Goal: Task Accomplishment & Management: Complete application form

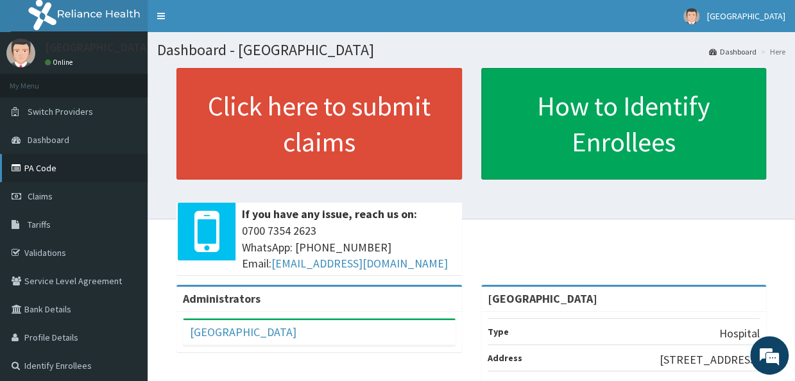
click at [35, 178] on link "PA Code" at bounding box center [74, 168] width 148 height 28
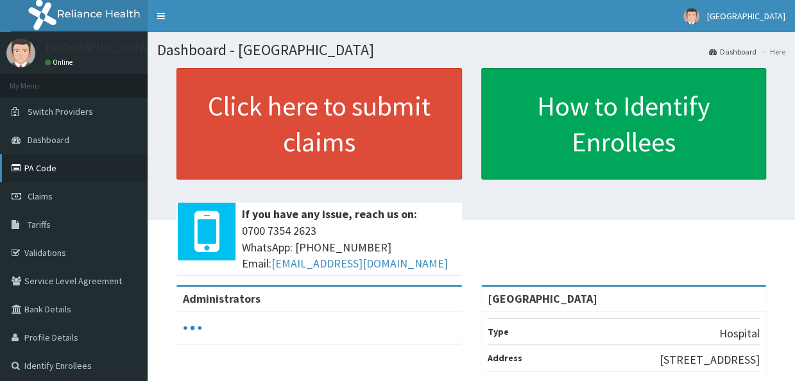
click at [74, 157] on link "PA Code" at bounding box center [74, 168] width 148 height 28
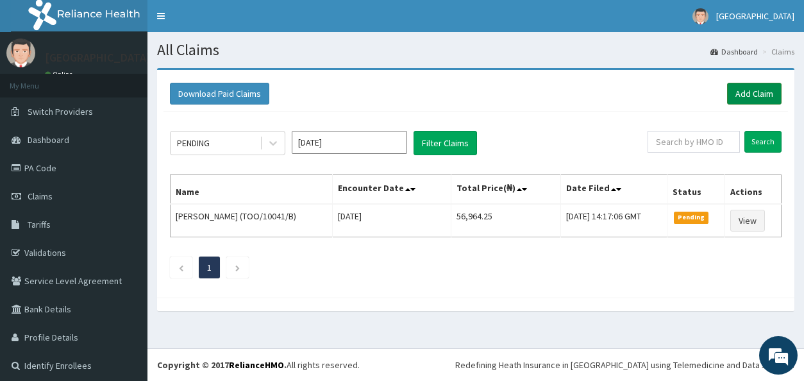
click at [741, 89] on link "Add Claim" at bounding box center [754, 94] width 55 height 22
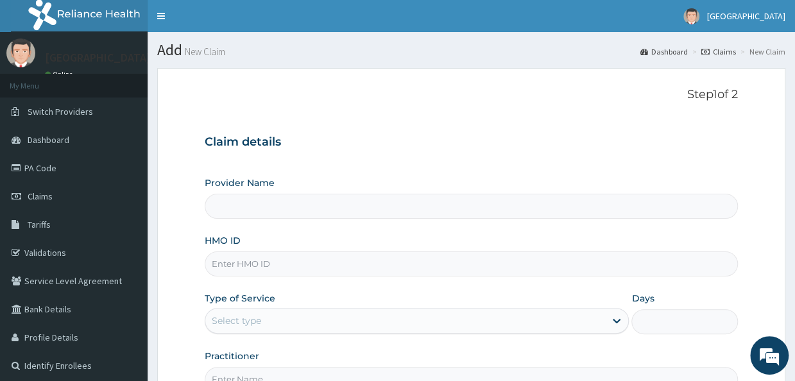
type input "[GEOGRAPHIC_DATA]"
click at [393, 273] on input "HMO ID" at bounding box center [471, 263] width 532 height 25
type input "dgc/10244/b"
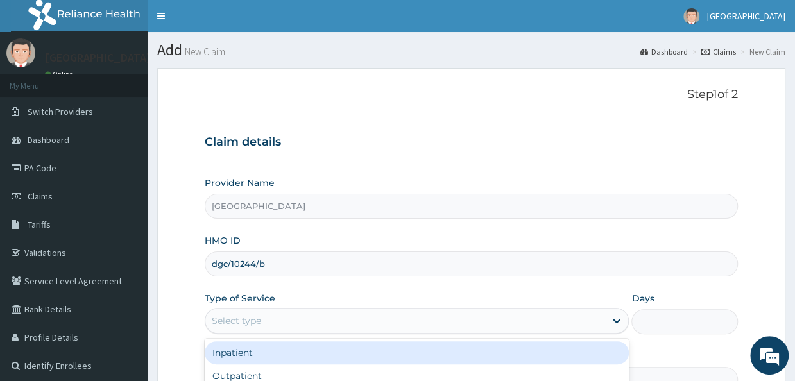
click at [491, 321] on div "Select type" at bounding box center [405, 320] width 400 height 21
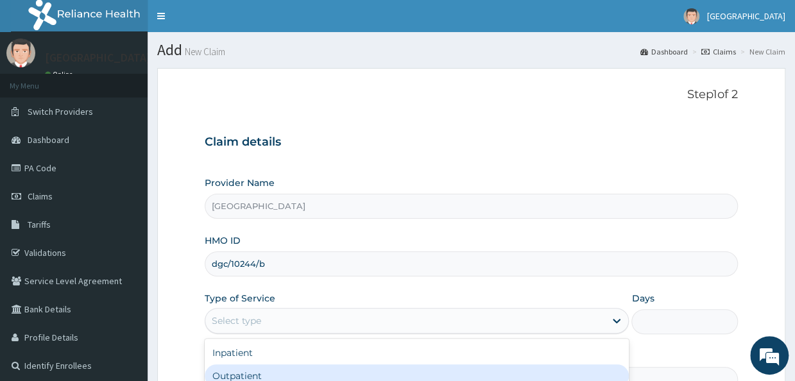
click at [460, 367] on div "Outpatient" at bounding box center [417, 375] width 424 height 23
type input "1"
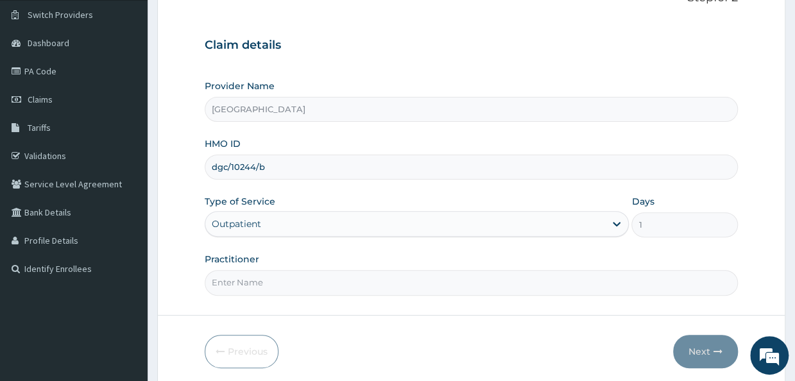
scroll to position [144, 0]
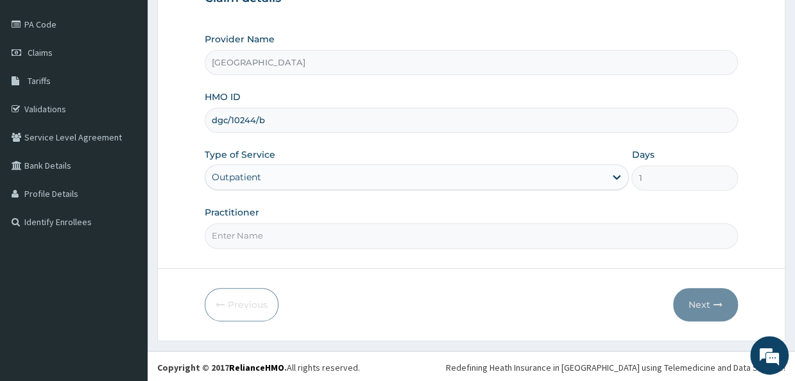
click at [309, 235] on input "Practitioner" at bounding box center [471, 235] width 532 height 25
type input "Dr Akor"
click at [716, 288] on button "Next" at bounding box center [705, 304] width 65 height 33
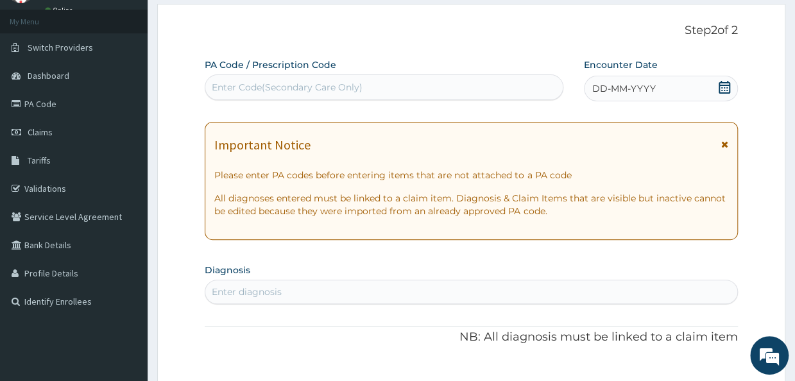
scroll to position [65, 0]
click at [309, 74] on div "Enter Code(Secondary Care Only)" at bounding box center [384, 87] width 359 height 26
paste input "PA/617278"
type input "PA/617278"
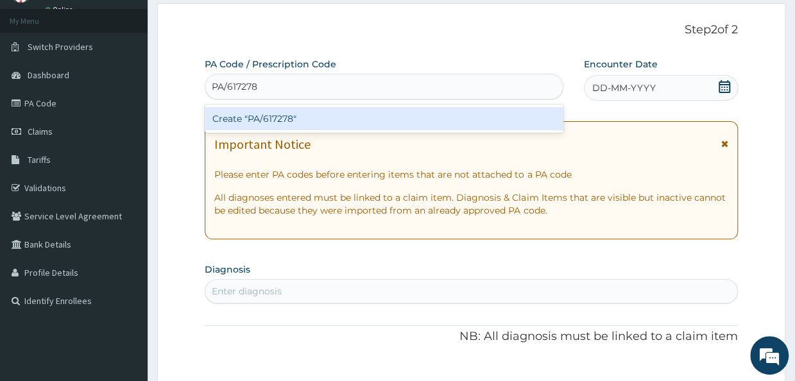
click at [303, 113] on div "Create "PA/617278"" at bounding box center [384, 118] width 359 height 23
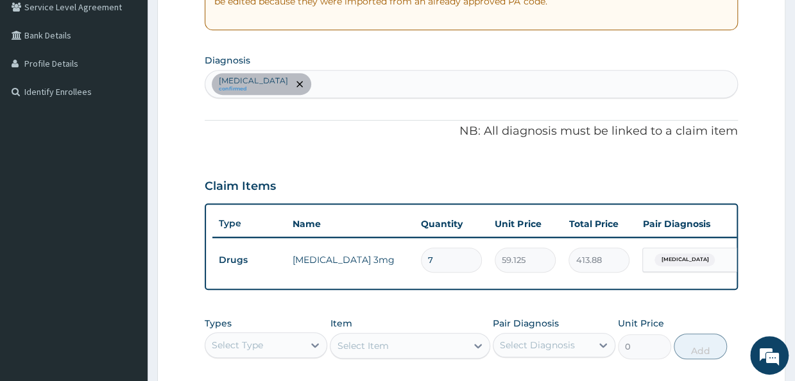
scroll to position [219, 0]
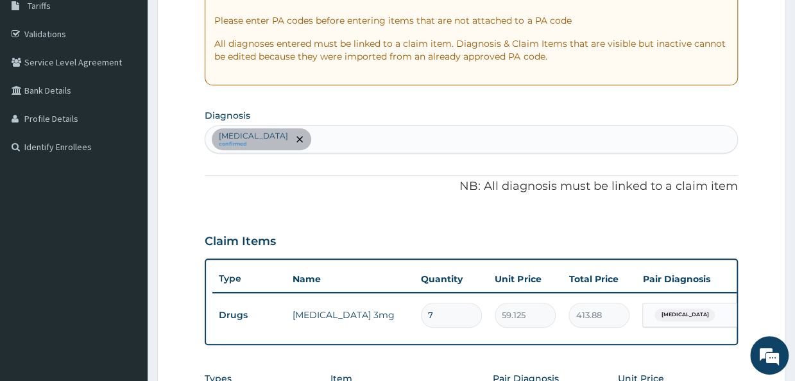
click at [428, 130] on div "Insomnia confirmed" at bounding box center [470, 139] width 531 height 27
type input "5"
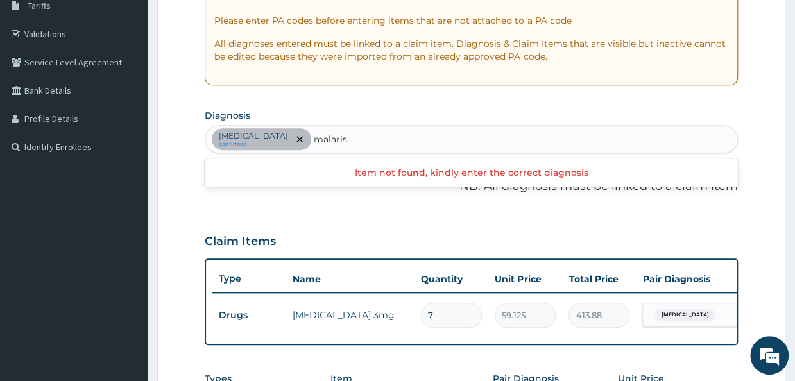
type input "malari"
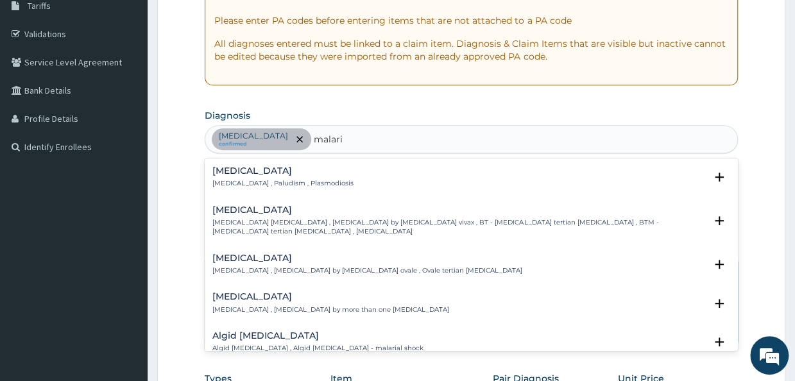
click at [360, 175] on div "Malaria Malaria , Paludism , Plasmodiosis" at bounding box center [470, 177] width 517 height 22
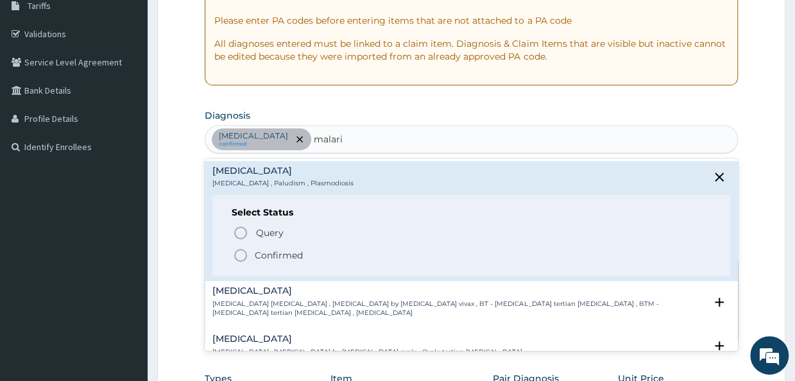
click at [287, 251] on p "Confirmed" at bounding box center [279, 255] width 48 height 13
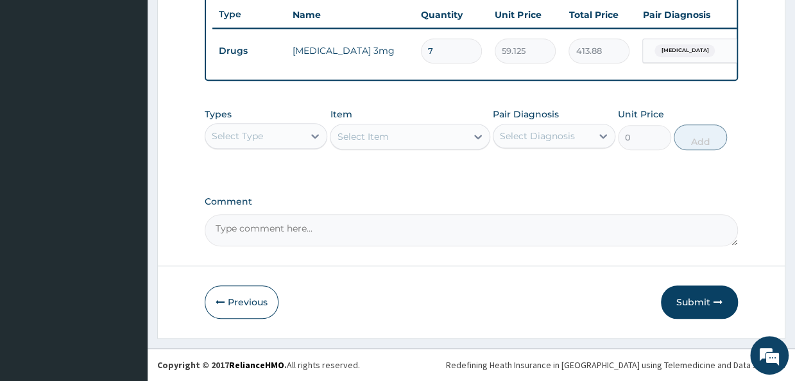
scroll to position [478, 0]
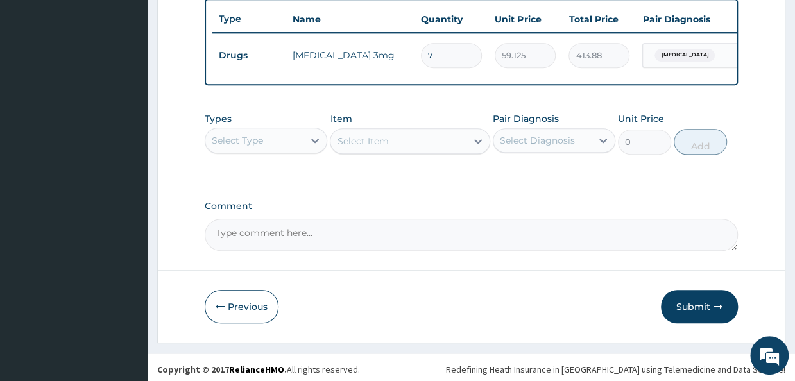
click at [255, 142] on div "Select Type" at bounding box center [237, 140] width 51 height 13
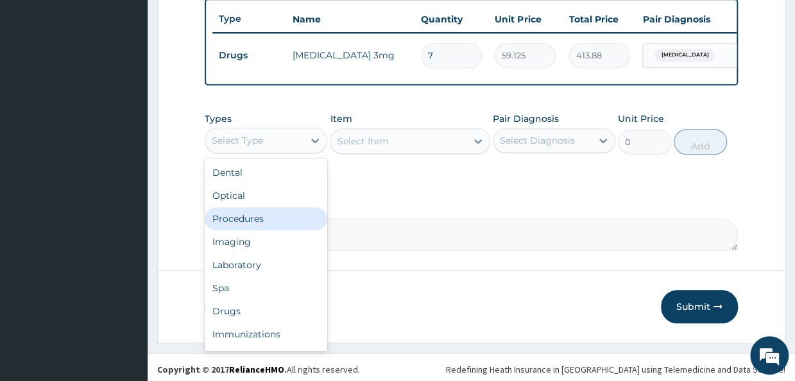
click at [270, 230] on div "Procedures" at bounding box center [266, 218] width 122 height 23
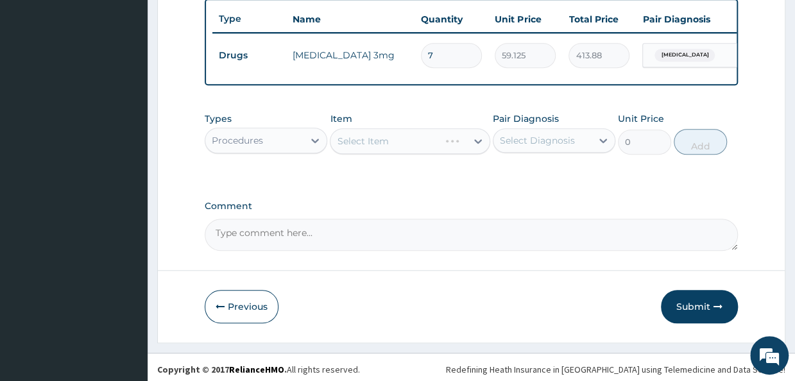
click at [409, 151] on div "Select Item" at bounding box center [410, 141] width 160 height 26
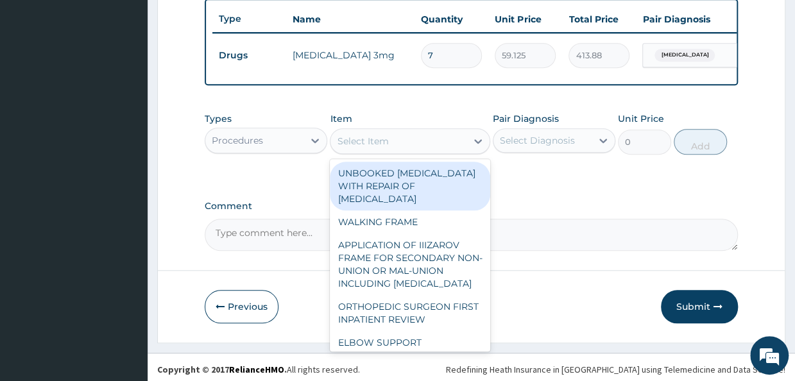
click at [409, 151] on div "Select Item" at bounding box center [397, 141] width 135 height 21
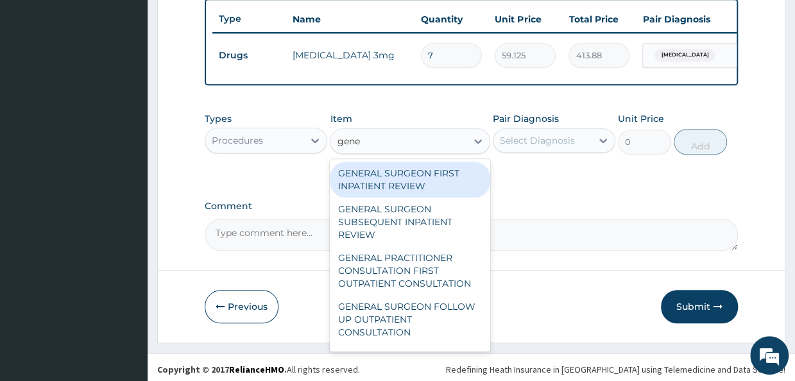
type input "gener"
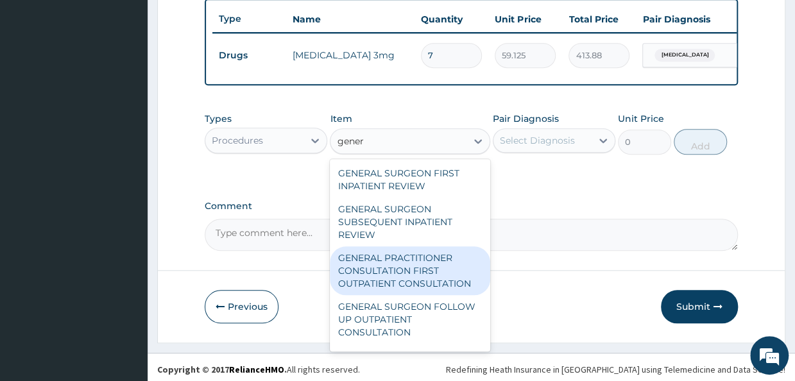
click at [421, 283] on div "GENERAL PRACTITIONER CONSULTATION FIRST OUTPATIENT CONSULTATION" at bounding box center [410, 270] width 160 height 49
type input "3547.5"
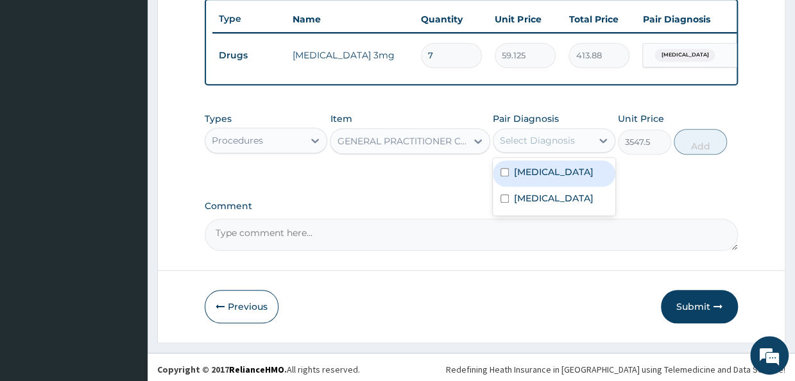
click at [586, 153] on div "Select Diagnosis" at bounding box center [554, 140] width 122 height 24
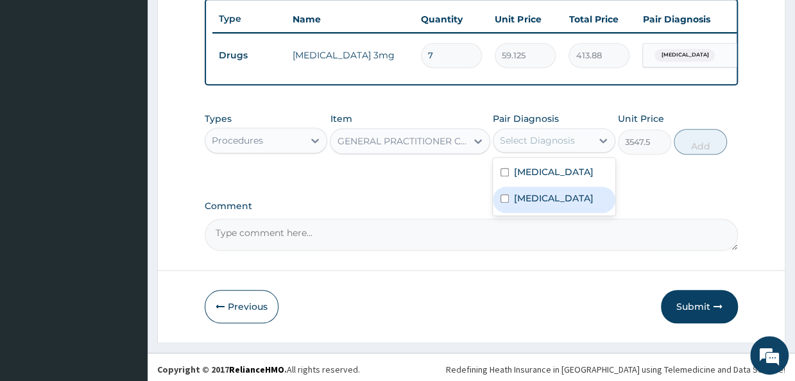
click at [546, 204] on div "Malaria" at bounding box center [554, 200] width 122 height 26
checkbox input "true"
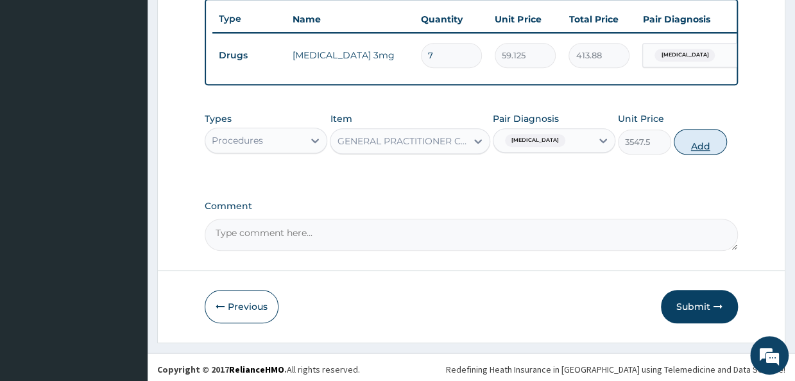
click at [702, 139] on button "Add" at bounding box center [699, 142] width 53 height 26
type input "0"
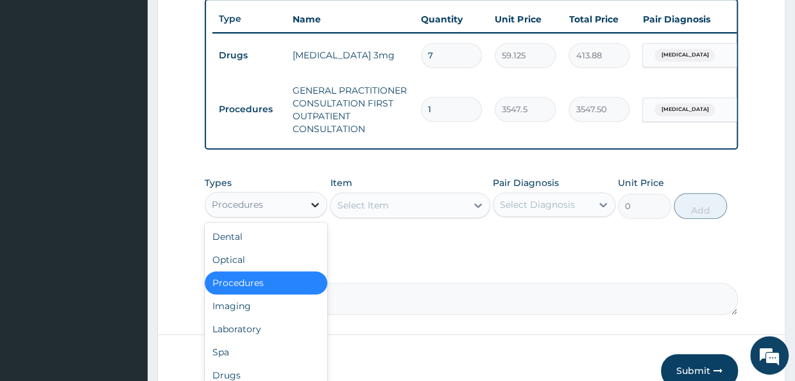
click at [309, 216] on div at bounding box center [314, 204] width 23 height 23
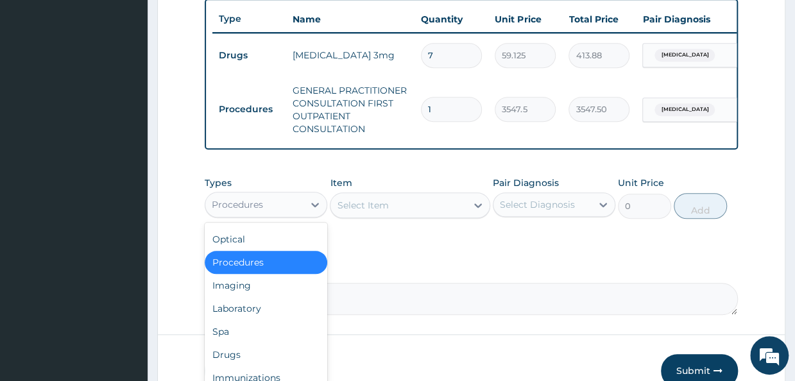
scroll to position [44, 0]
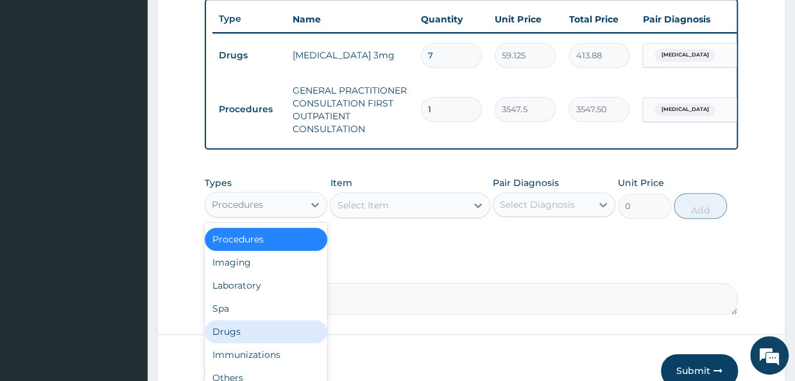
click at [255, 337] on div "Drugs" at bounding box center [266, 331] width 122 height 23
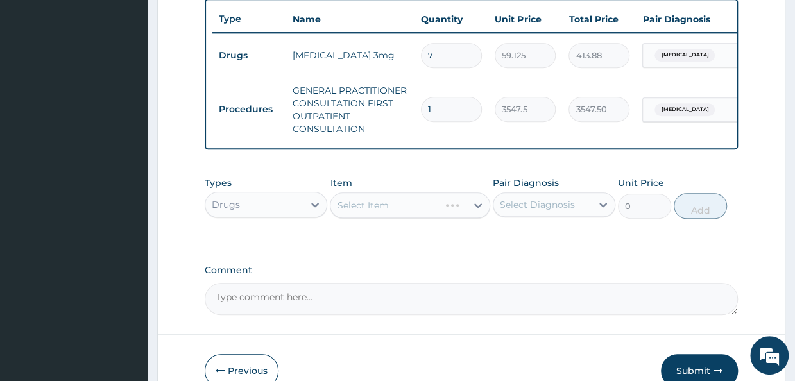
click at [443, 214] on div "Select Item" at bounding box center [410, 205] width 160 height 26
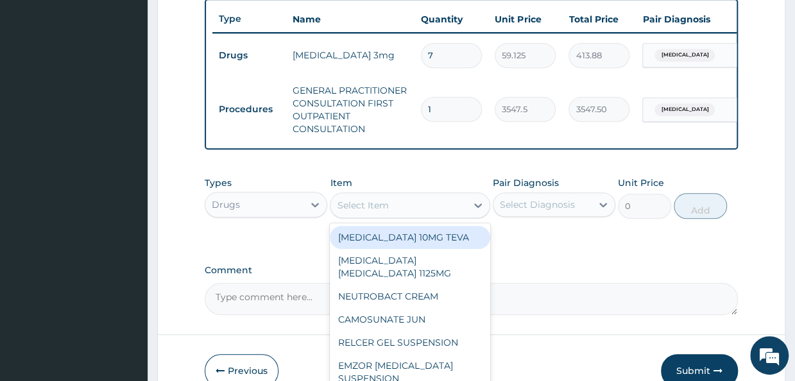
click at [443, 214] on div "Select Item" at bounding box center [397, 205] width 135 height 21
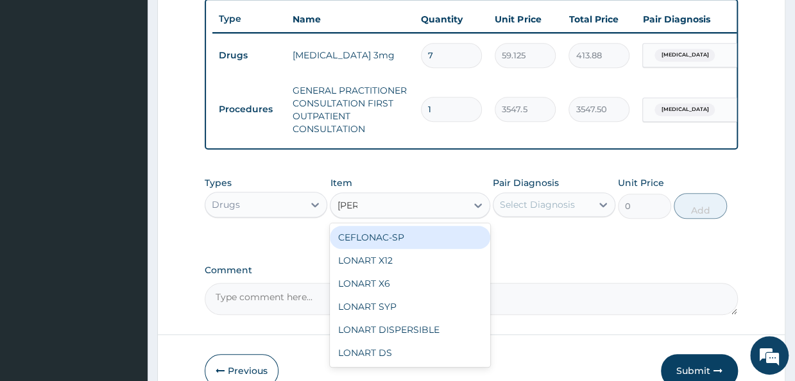
type input "lonar"
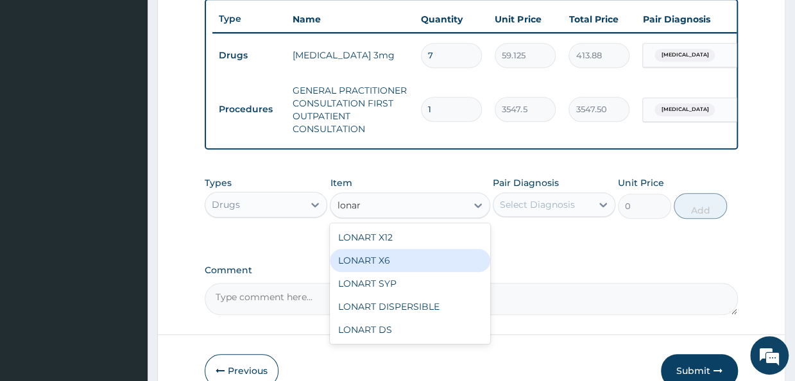
click at [378, 267] on div "LONART X6" at bounding box center [410, 260] width 160 height 23
type input "473"
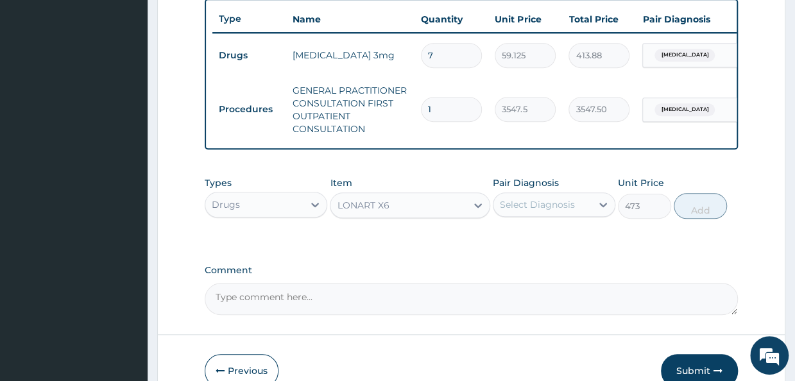
click at [567, 211] on div "Select Diagnosis" at bounding box center [537, 204] width 75 height 13
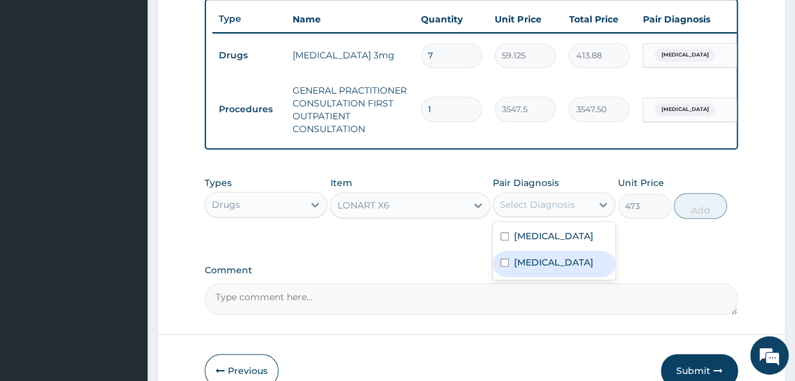
click at [549, 273] on div "Malaria" at bounding box center [554, 264] width 122 height 26
checkbox input "true"
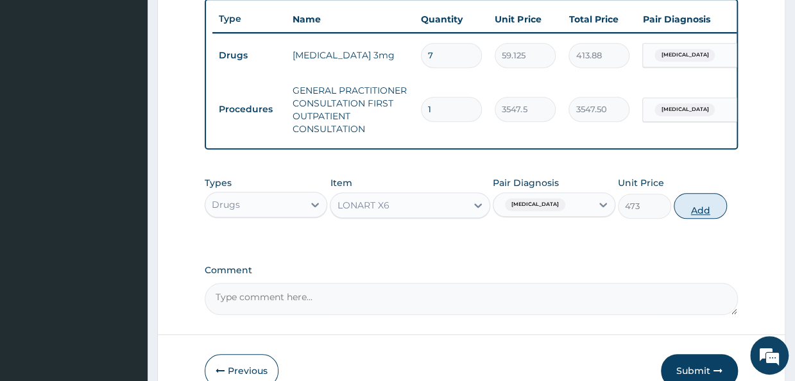
click at [698, 214] on button "Add" at bounding box center [699, 206] width 53 height 26
type input "0"
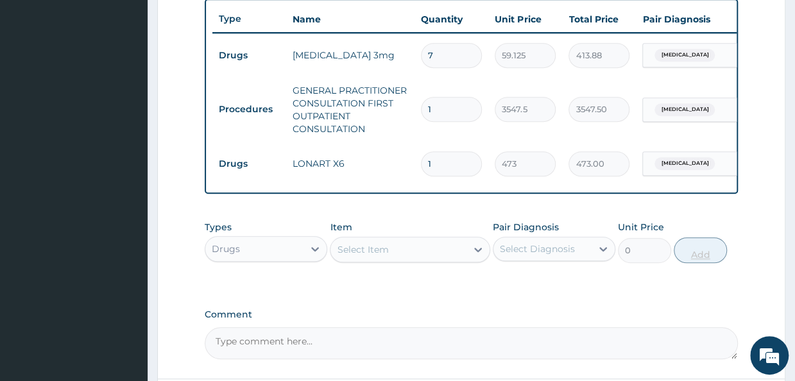
type input "0.00"
type input "6"
type input "2838.00"
type input "6"
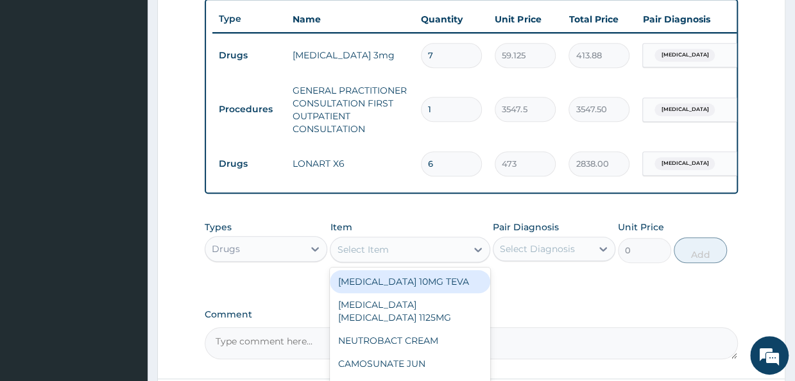
click at [410, 260] on div "Select Item" at bounding box center [397, 249] width 135 height 21
type input "diclo"
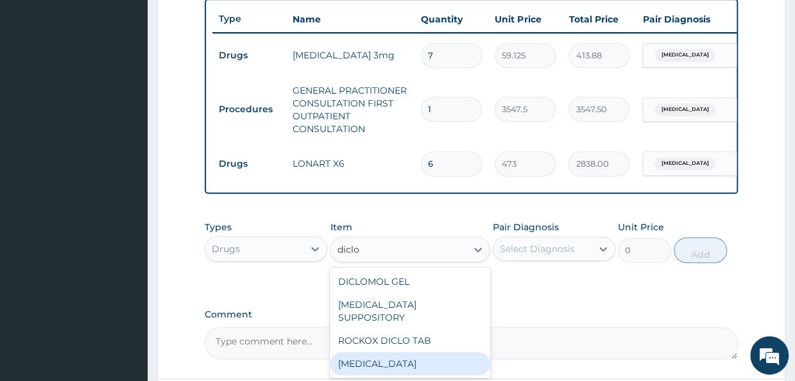
click at [468, 362] on div "DICLOFENAC" at bounding box center [410, 363] width 160 height 23
type input "591.25"
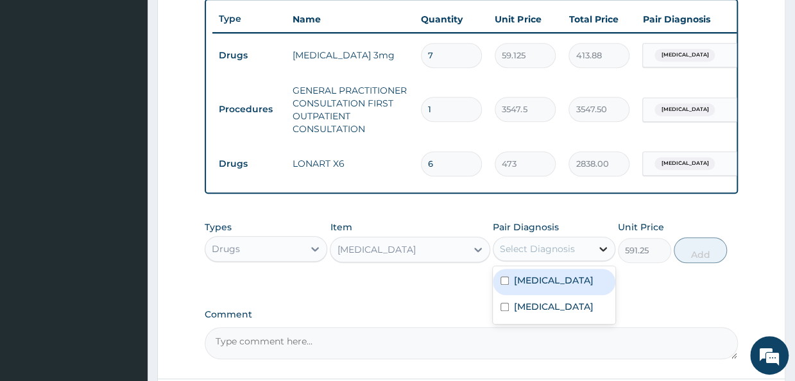
click at [598, 255] on icon at bounding box center [602, 248] width 13 height 13
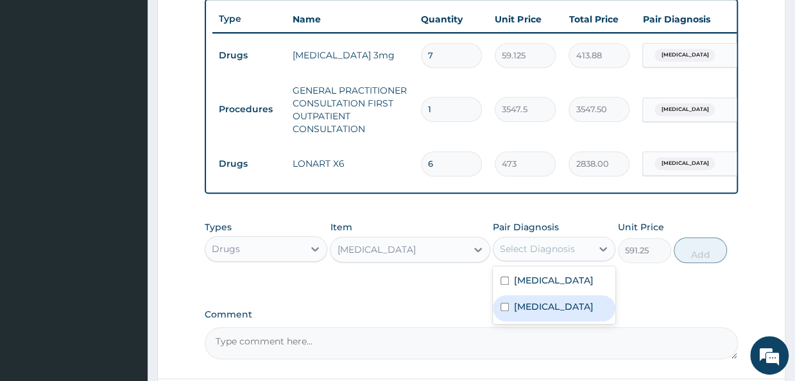
click at [515, 313] on label "Malaria" at bounding box center [554, 306] width 80 height 13
checkbox input "true"
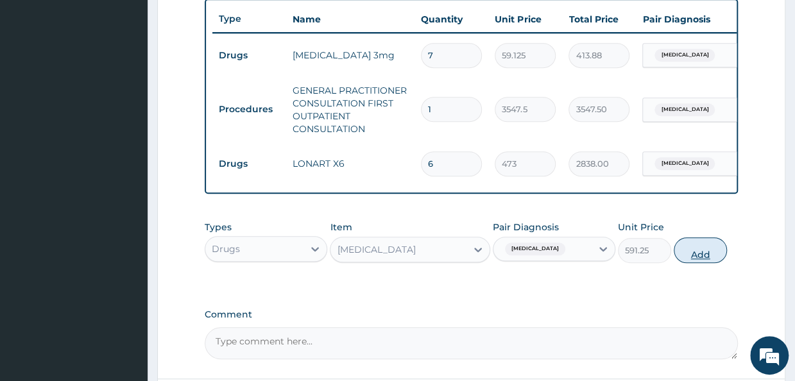
click at [697, 260] on button "Add" at bounding box center [699, 250] width 53 height 26
type input "0"
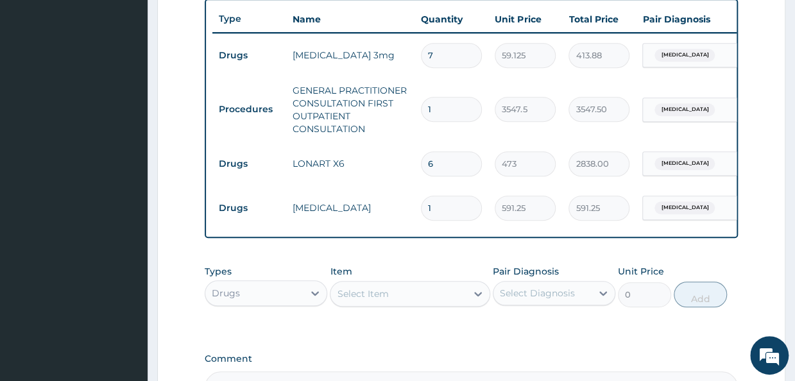
type input "10"
type input "5912.50"
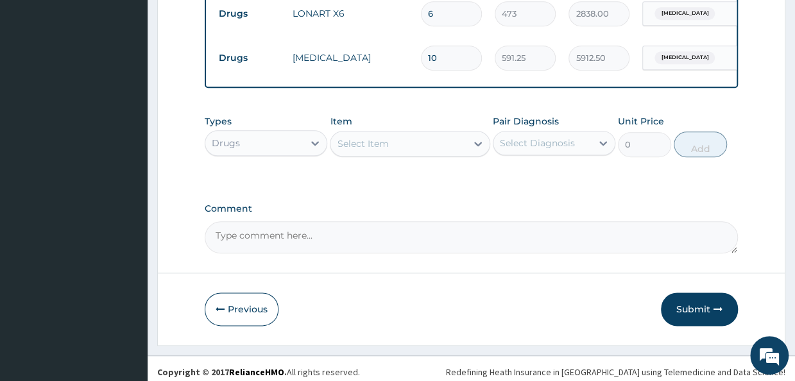
scroll to position [644, 0]
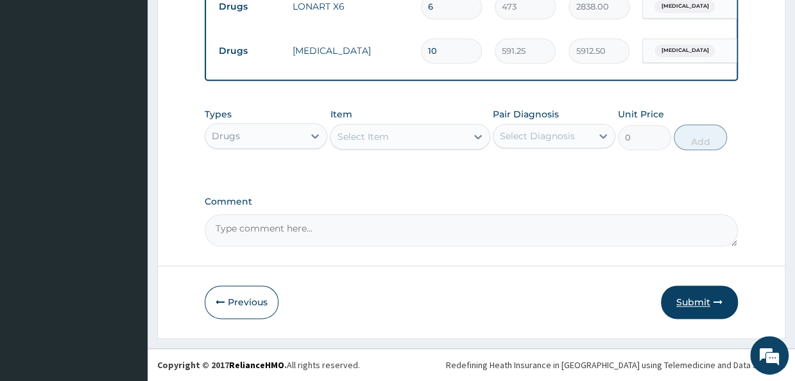
type input "10"
click at [689, 308] on button "Submit" at bounding box center [699, 301] width 77 height 33
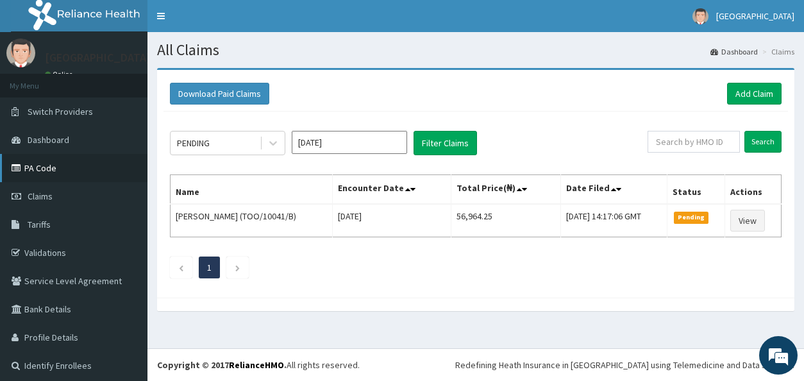
click at [60, 173] on link "PA Code" at bounding box center [74, 168] width 148 height 28
click at [739, 89] on link "Add Claim" at bounding box center [754, 94] width 55 height 22
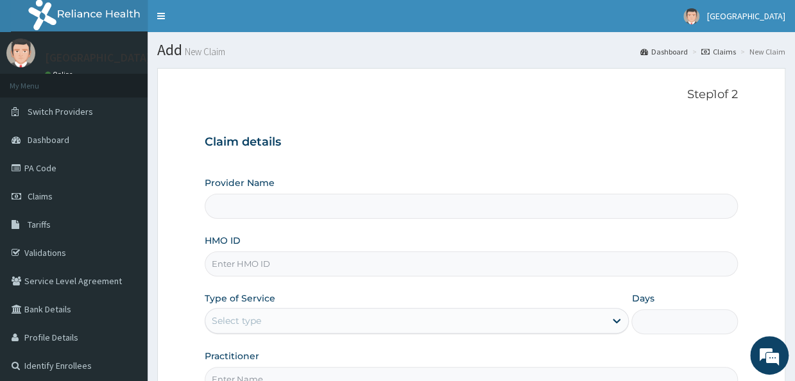
type input "[GEOGRAPHIC_DATA]"
click at [432, 268] on input "HMO ID" at bounding box center [471, 263] width 532 height 25
type input "DGC/10244/A"
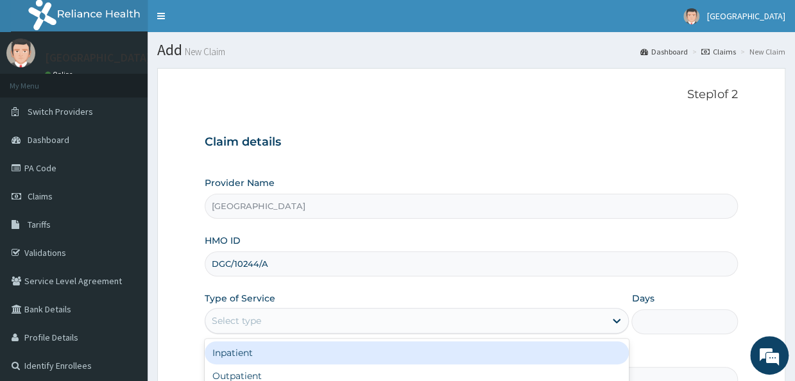
click at [310, 327] on div "Select type" at bounding box center [405, 320] width 400 height 21
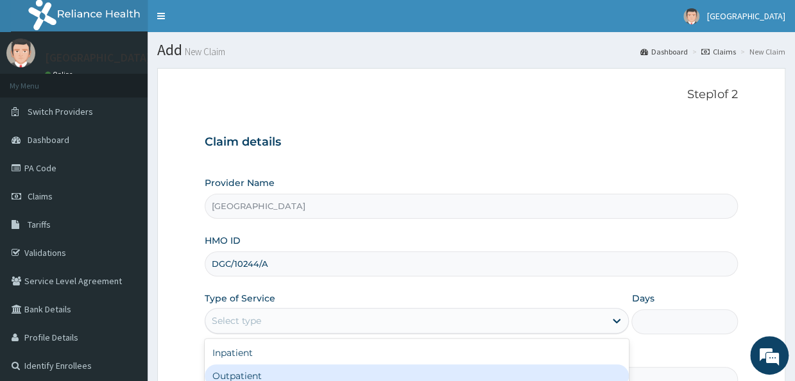
click at [281, 367] on div "Outpatient" at bounding box center [417, 375] width 424 height 23
type input "1"
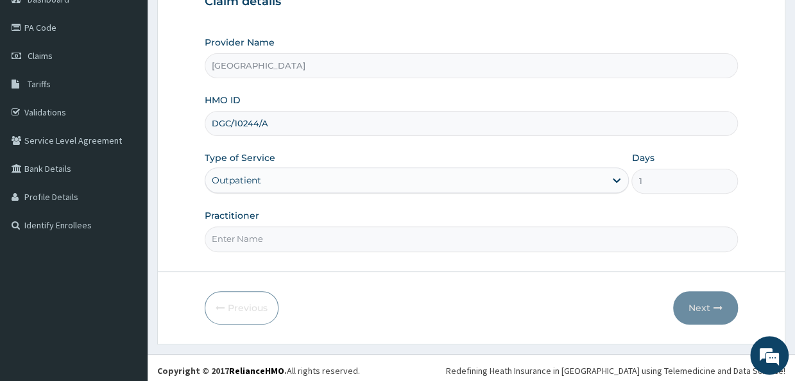
scroll to position [144, 0]
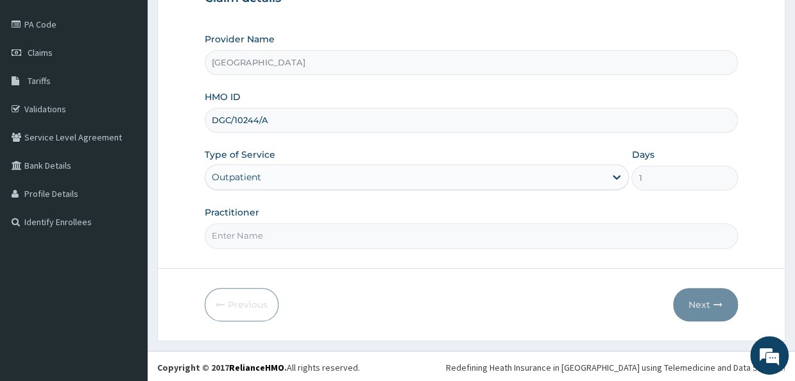
click at [382, 230] on input "Practitioner" at bounding box center [471, 235] width 532 height 25
type input "Dr Akor"
click at [685, 302] on button "Next" at bounding box center [705, 304] width 65 height 33
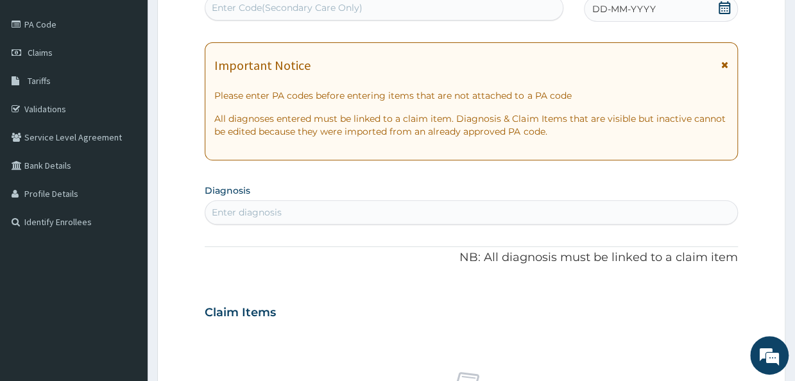
click at [401, 13] on div "Enter Code(Secondary Care Only)" at bounding box center [383, 7] width 357 height 21
paste input "PA/AE5E5E"
type input "PA/AE5E5E"
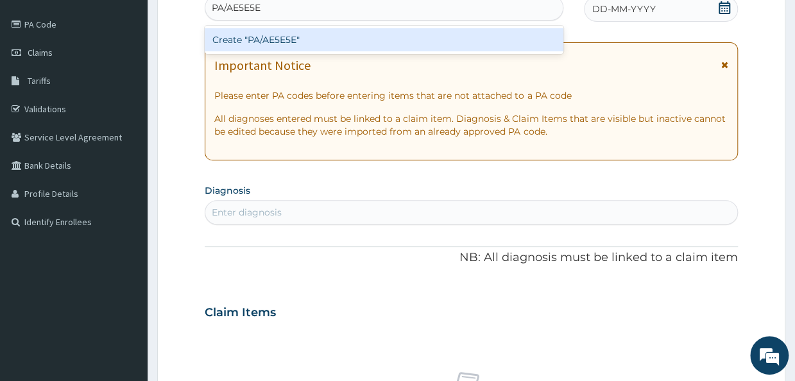
click at [405, 38] on div "Create "PA/AE5E5E"" at bounding box center [384, 39] width 359 height 23
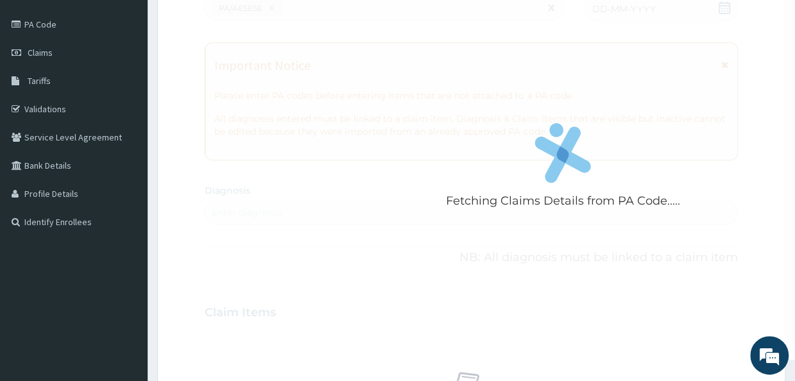
scroll to position [164, 0]
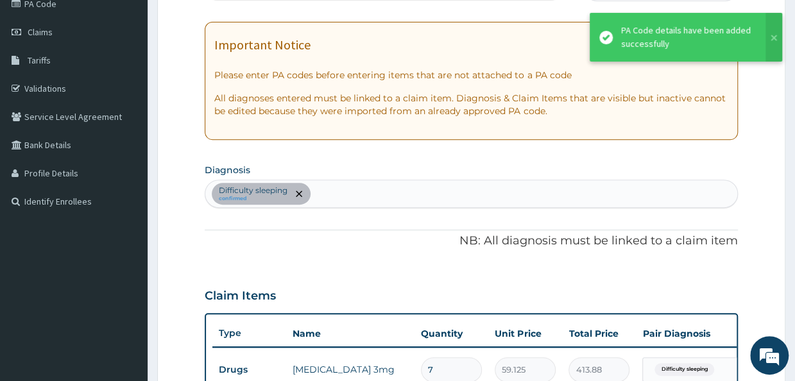
click at [509, 189] on div "Difficulty sleeping confirmed" at bounding box center [470, 193] width 531 height 27
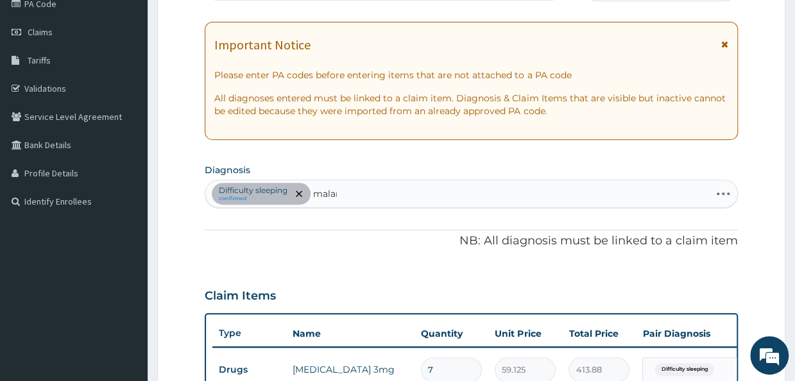
type input "malari"
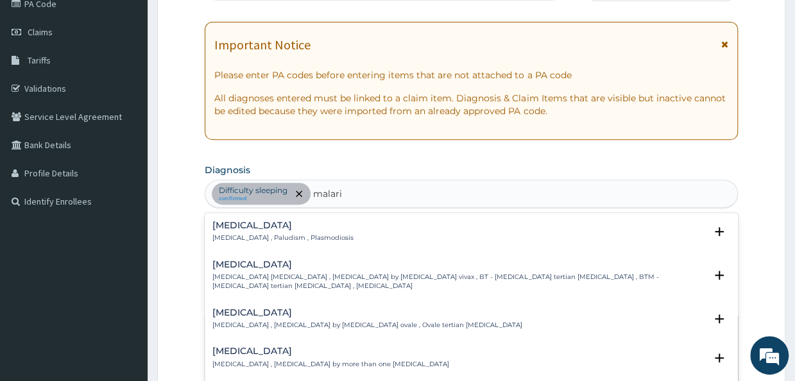
click at [271, 233] on p "Malaria , Paludism , Plasmodiosis" at bounding box center [282, 237] width 141 height 9
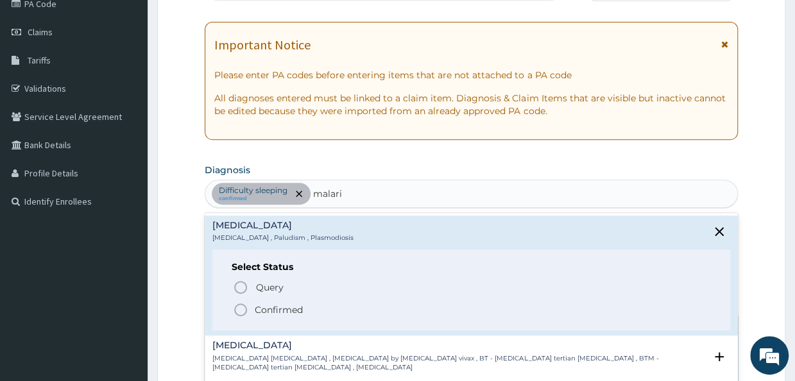
click at [269, 308] on p "Confirmed" at bounding box center [279, 309] width 48 height 13
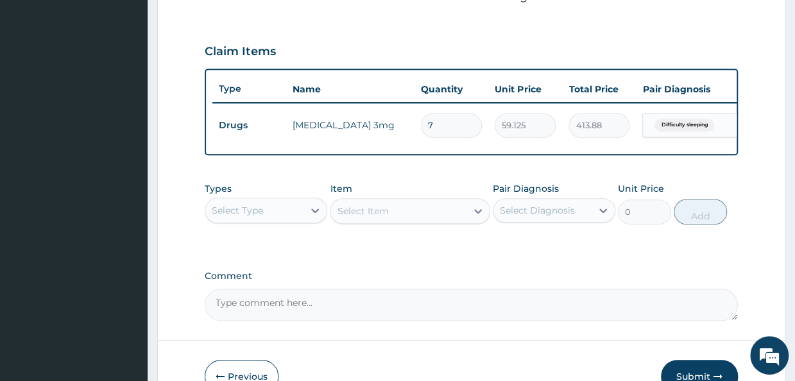
scroll to position [403, 0]
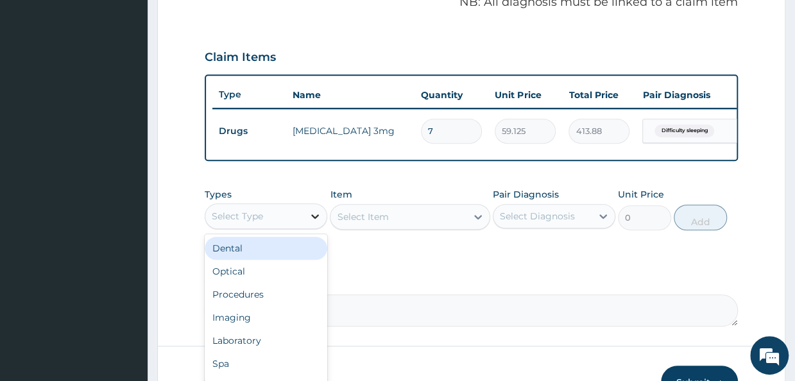
click at [313, 221] on icon at bounding box center [314, 216] width 13 height 13
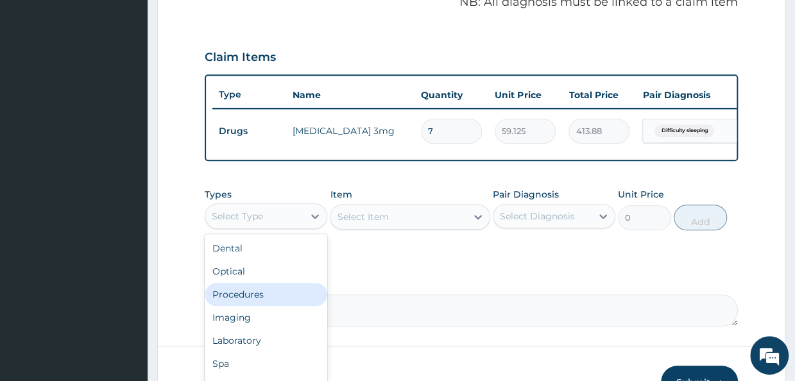
click at [303, 294] on div "Procedures" at bounding box center [266, 294] width 122 height 23
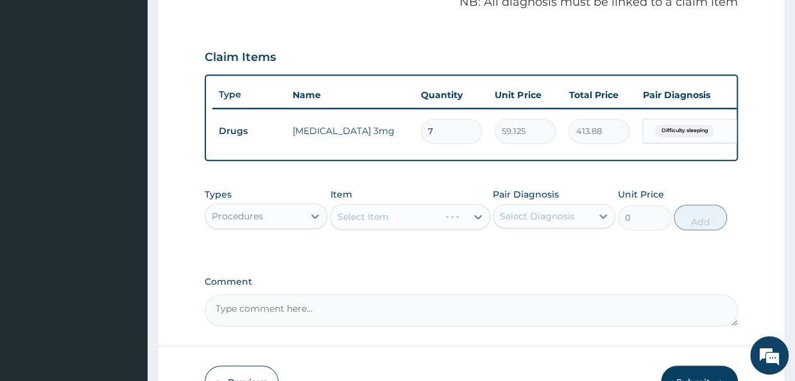
click at [471, 226] on div "Select Item" at bounding box center [410, 217] width 160 height 26
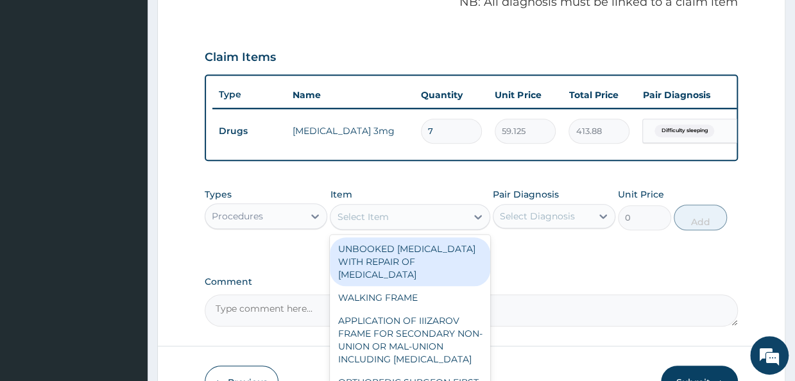
click at [471, 223] on icon at bounding box center [477, 216] width 13 height 13
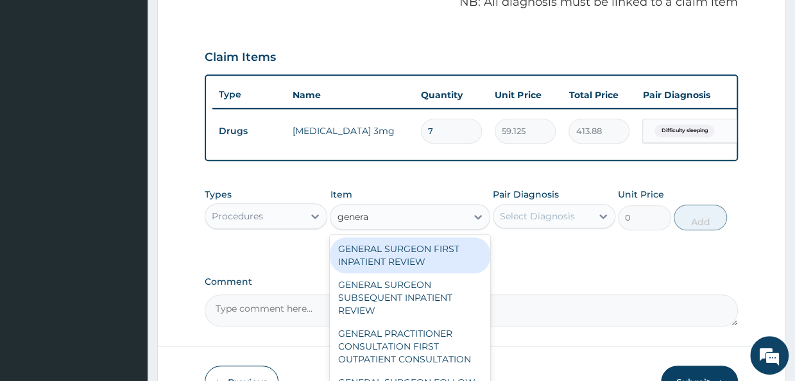
type input "general"
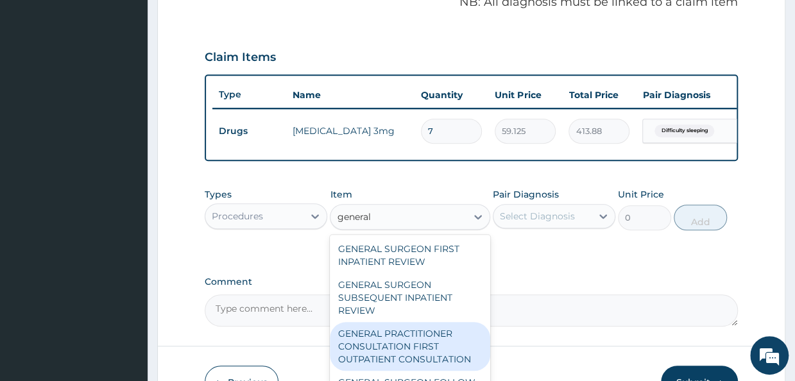
click at [450, 359] on div "GENERAL PRACTITIONER CONSULTATION FIRST OUTPATIENT CONSULTATION" at bounding box center [410, 346] width 160 height 49
type input "3547.5"
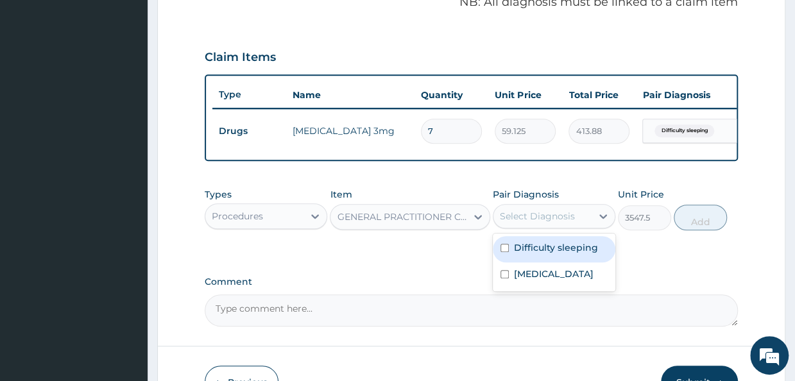
click at [557, 220] on div "Select Diagnosis" at bounding box center [537, 216] width 75 height 13
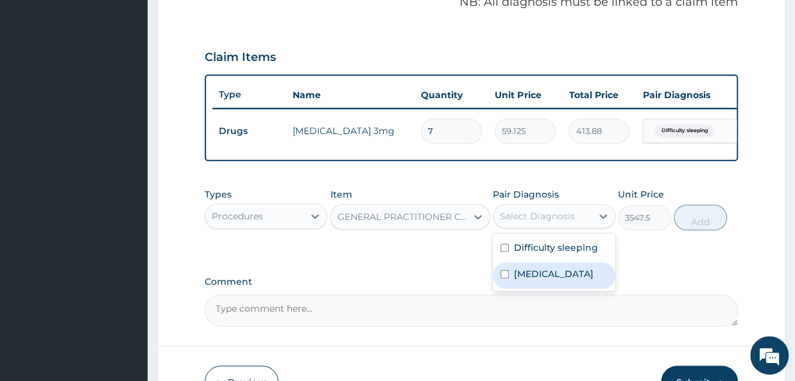
click at [520, 280] on label "Malaria" at bounding box center [554, 273] width 80 height 13
checkbox input "true"
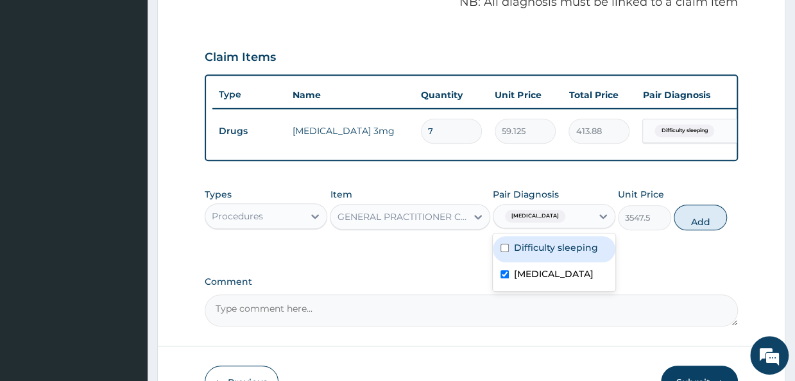
click at [507, 252] on input "checkbox" at bounding box center [504, 248] width 8 height 8
checkbox input "true"
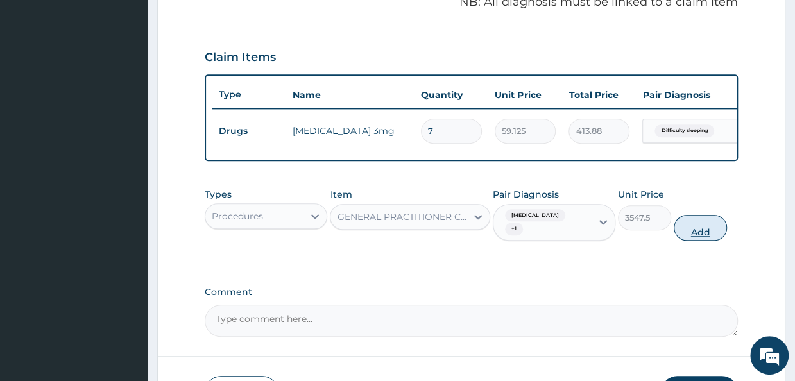
click at [692, 225] on button "Add" at bounding box center [699, 228] width 53 height 26
type input "0"
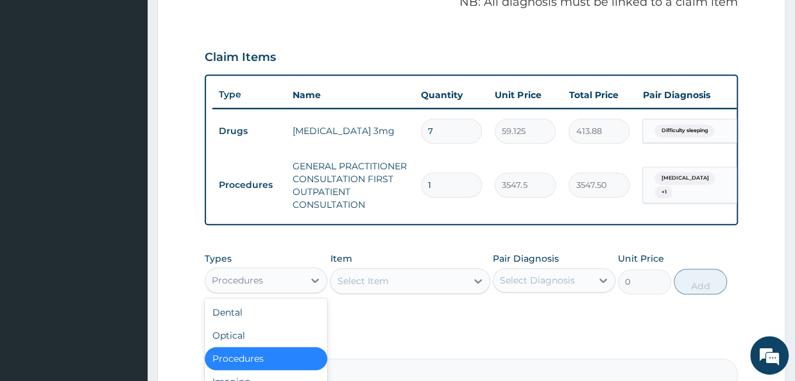
click at [287, 291] on div "Procedures" at bounding box center [254, 280] width 98 height 21
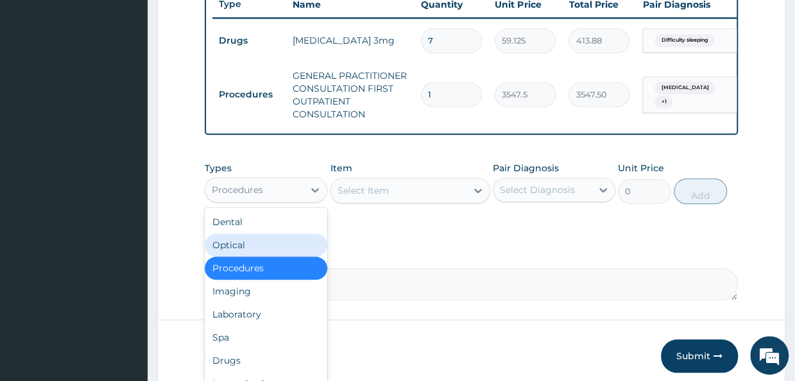
scroll to position [555, 0]
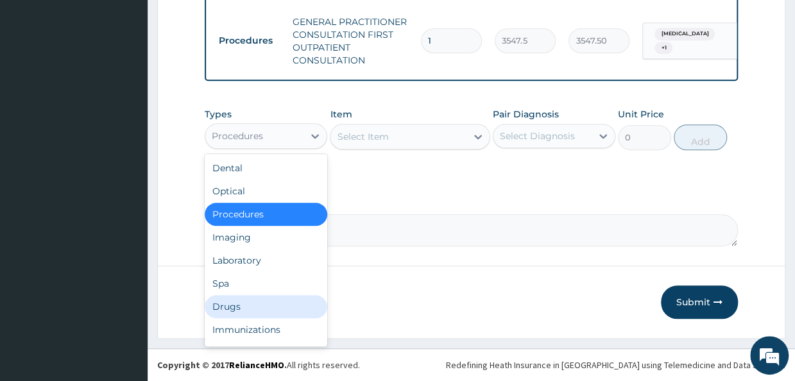
click at [237, 300] on div "Drugs" at bounding box center [266, 306] width 122 height 23
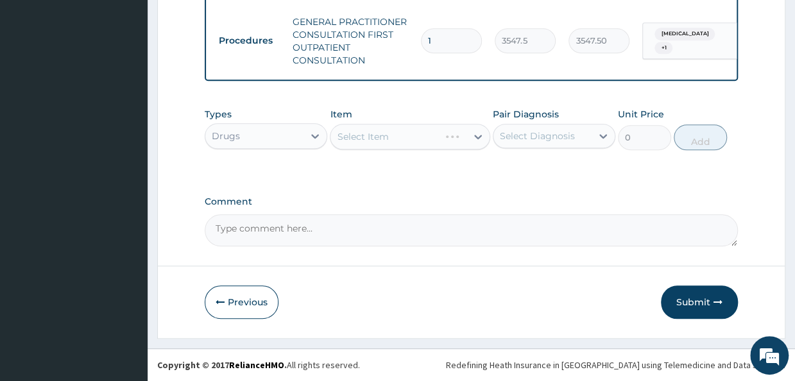
click at [458, 139] on div "Select Item" at bounding box center [410, 137] width 160 height 26
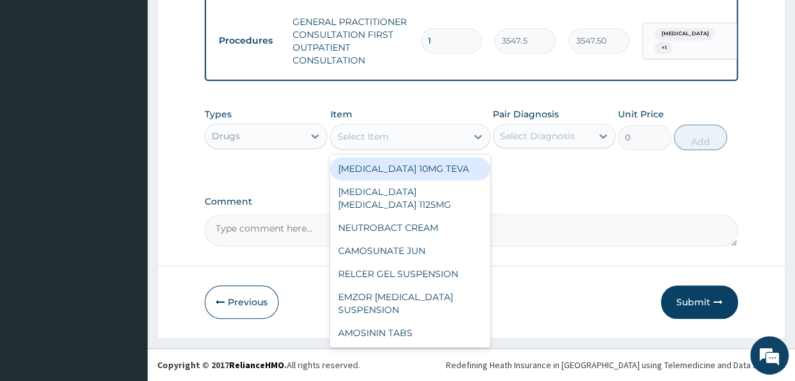
click at [458, 139] on div "Select Item" at bounding box center [397, 136] width 135 height 21
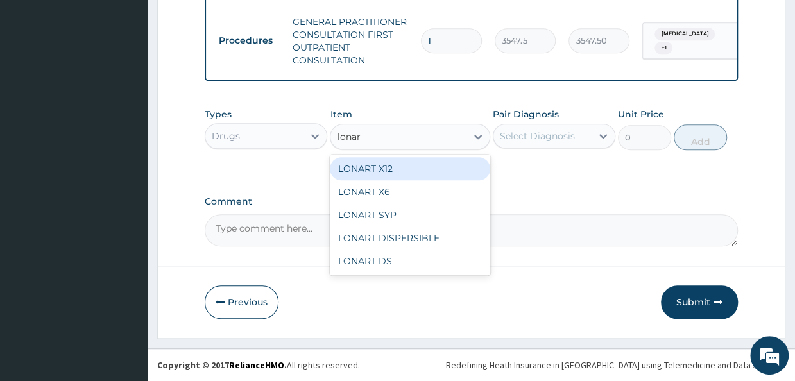
type input "lonart"
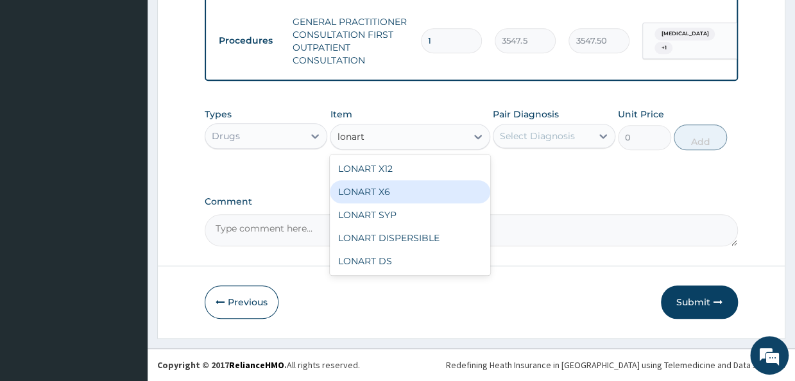
click at [421, 192] on div "LONART X6" at bounding box center [410, 191] width 160 height 23
type input "473"
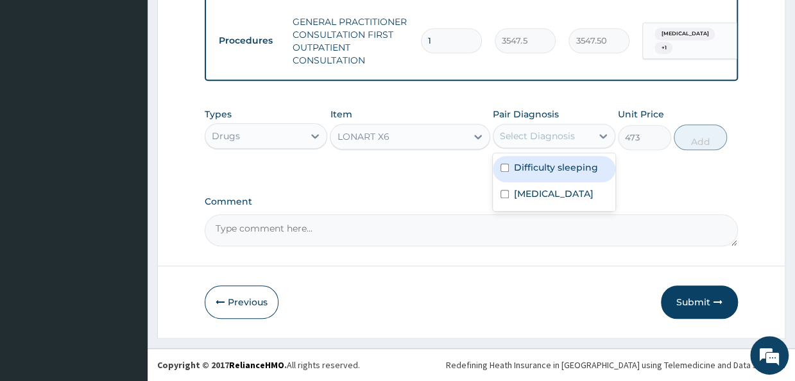
click at [555, 142] on div "Select Diagnosis" at bounding box center [537, 136] width 75 height 13
click at [518, 174] on label "Difficulty sleeping" at bounding box center [556, 167] width 84 height 13
checkbox input "true"
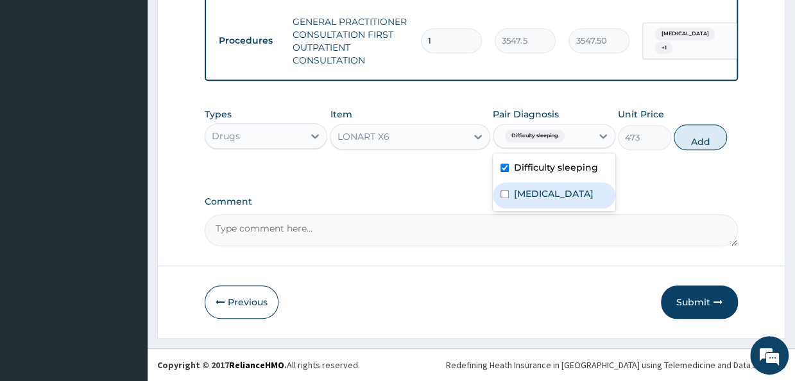
click at [517, 193] on label "Malaria" at bounding box center [554, 193] width 80 height 13
checkbox input "true"
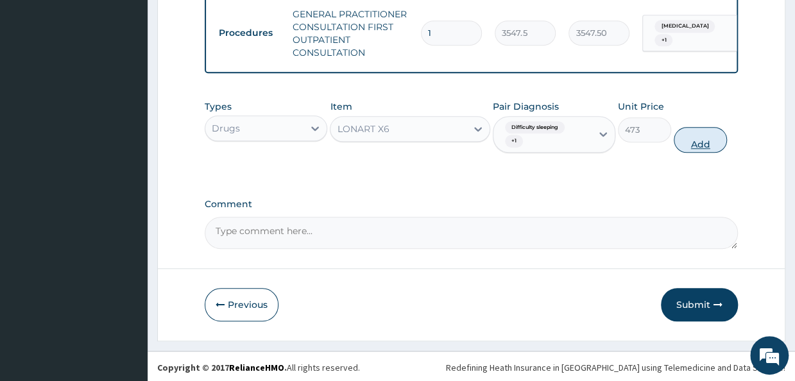
click at [700, 146] on button "Add" at bounding box center [699, 140] width 53 height 26
type input "0"
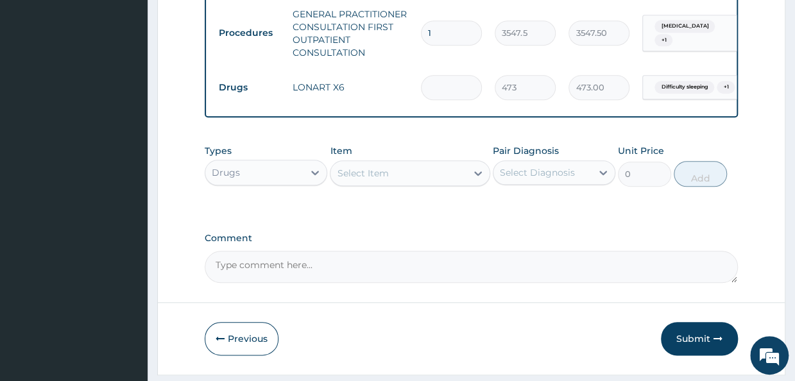
type input "0.00"
type input "6"
type input "2838.00"
type input "6"
click at [407, 183] on div "Select Item" at bounding box center [397, 173] width 135 height 21
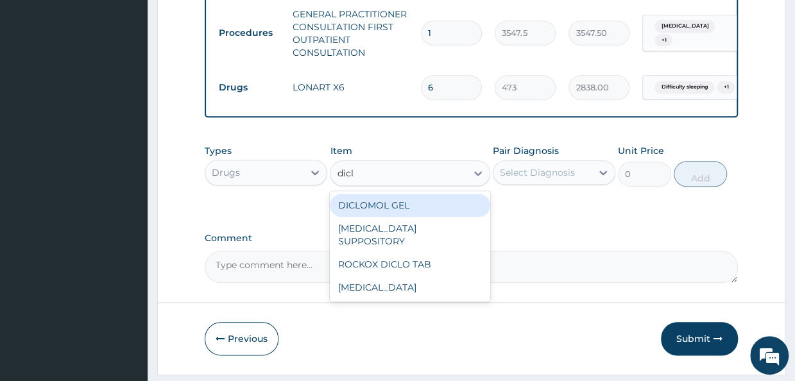
type input "diclo"
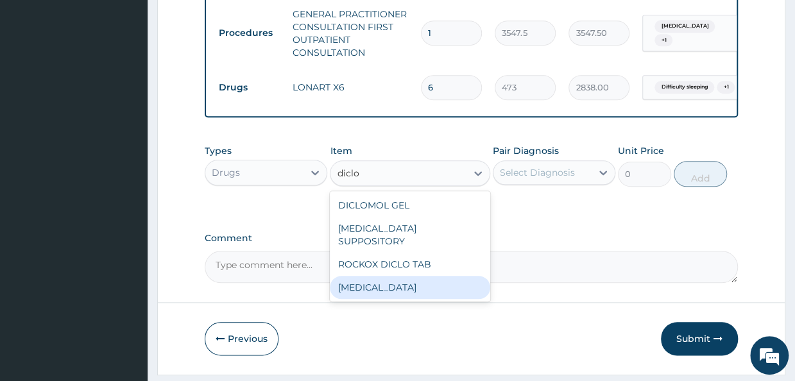
click at [367, 293] on div "DICLOFENAC" at bounding box center [410, 287] width 160 height 23
type input "591.25"
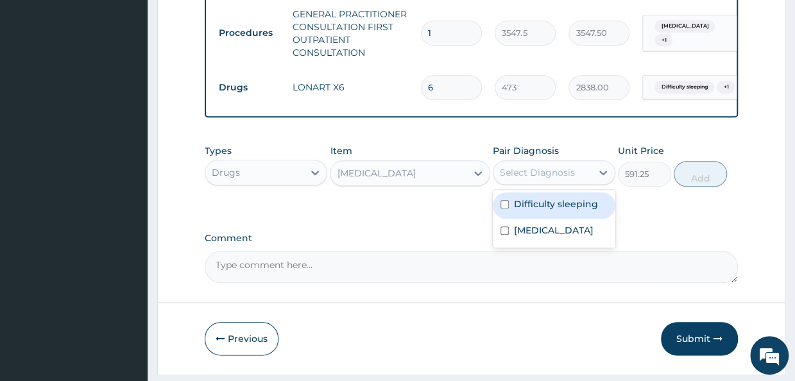
click at [552, 179] on div "Select Diagnosis" at bounding box center [537, 172] width 75 height 13
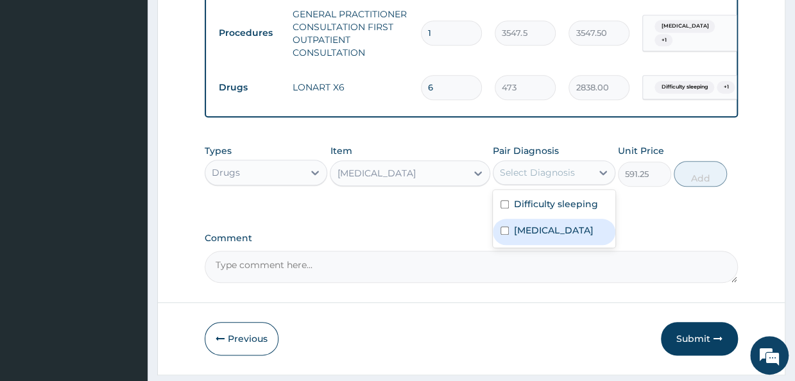
click at [507, 245] on div "Malaria" at bounding box center [554, 232] width 122 height 26
checkbox input "true"
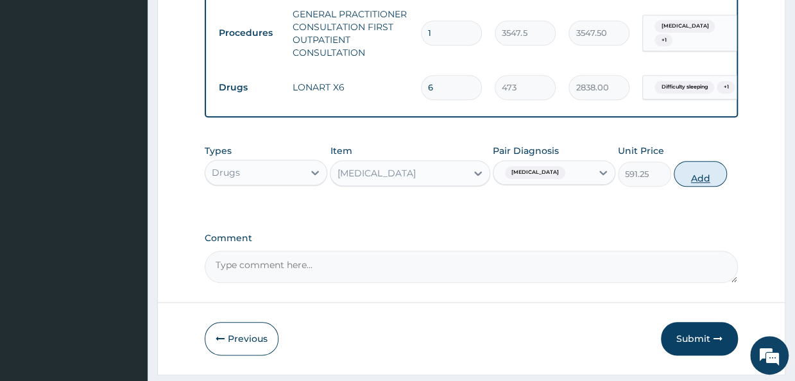
click at [703, 183] on button "Add" at bounding box center [699, 174] width 53 height 26
type input "0"
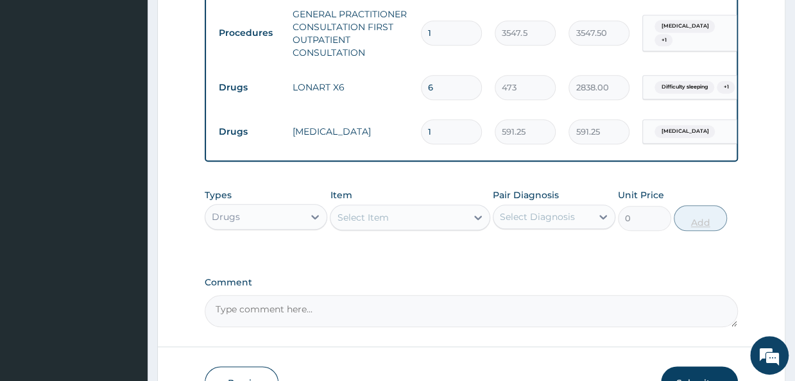
type input "10"
type input "5912.50"
type input "10"
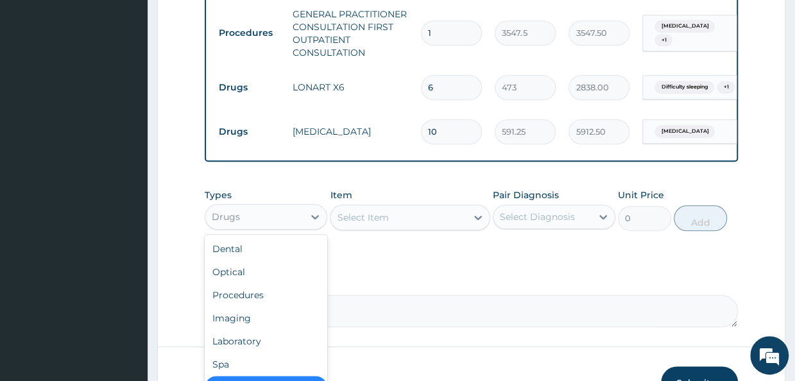
click at [257, 227] on div "Drugs" at bounding box center [254, 217] width 98 height 21
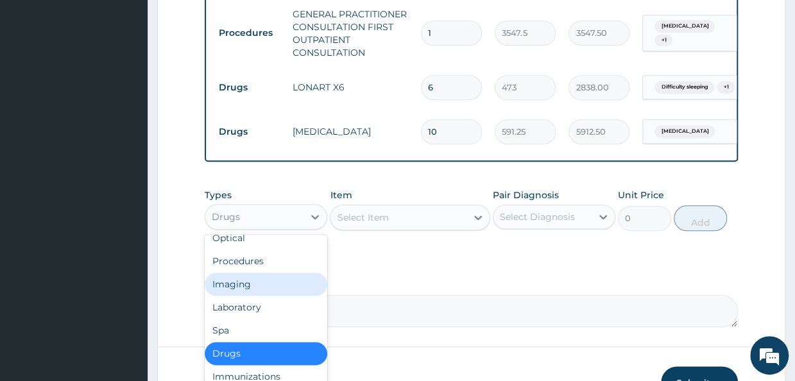
scroll to position [44, 0]
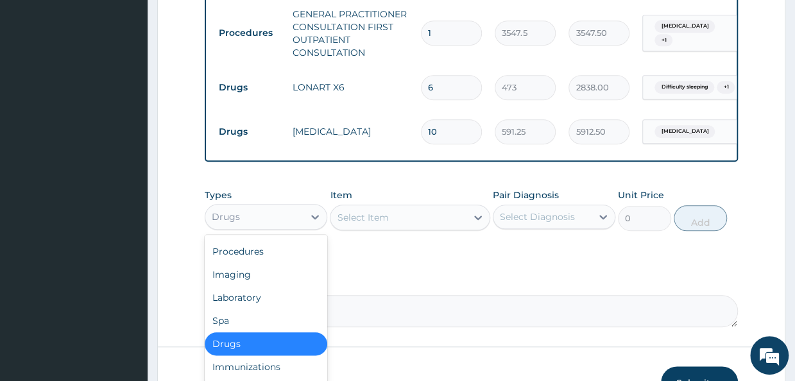
click at [294, 355] on div "Drugs" at bounding box center [266, 343] width 122 height 23
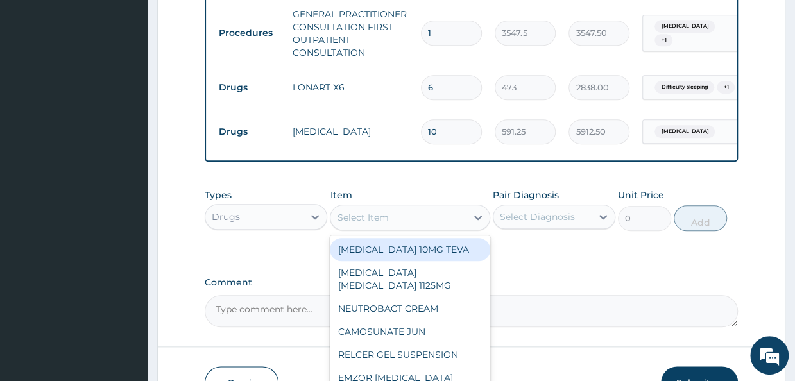
click at [426, 228] on div "Select Item" at bounding box center [397, 217] width 135 height 21
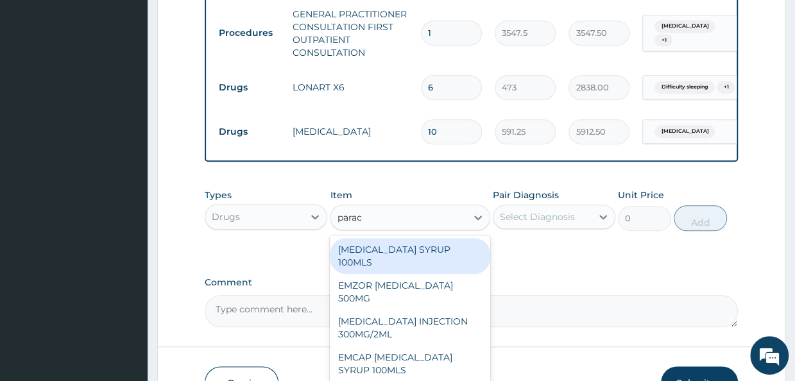
type input "parace"
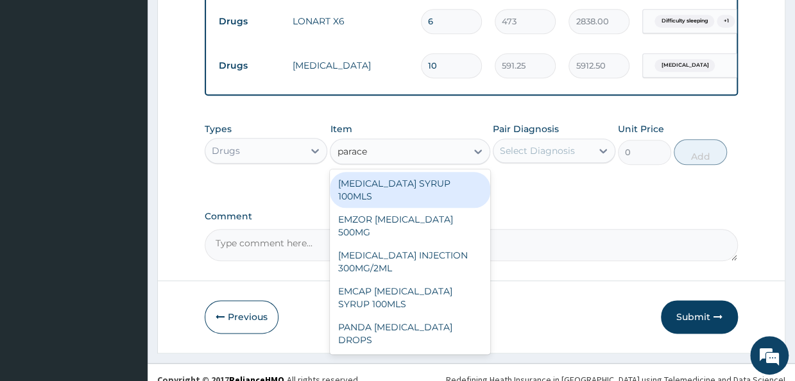
scroll to position [620, 0]
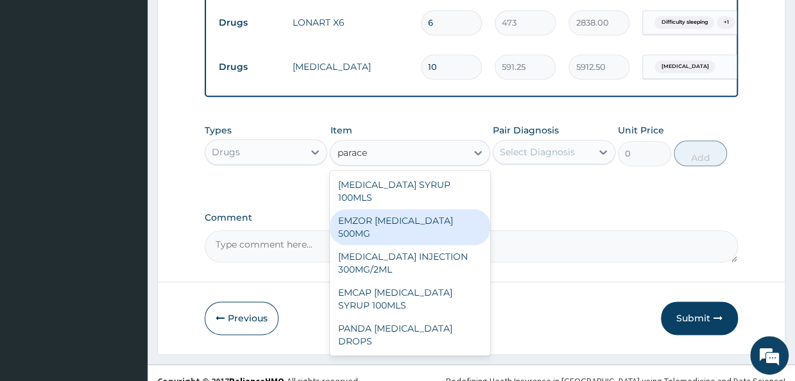
click at [419, 226] on div "EMZOR PARACETAMOL 500MG" at bounding box center [410, 227] width 160 height 36
type input "23.64999961853027"
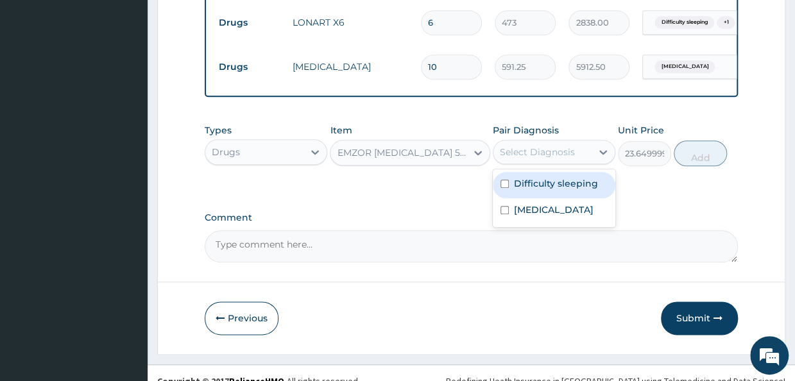
click at [549, 158] on div "Select Diagnosis" at bounding box center [537, 152] width 75 height 13
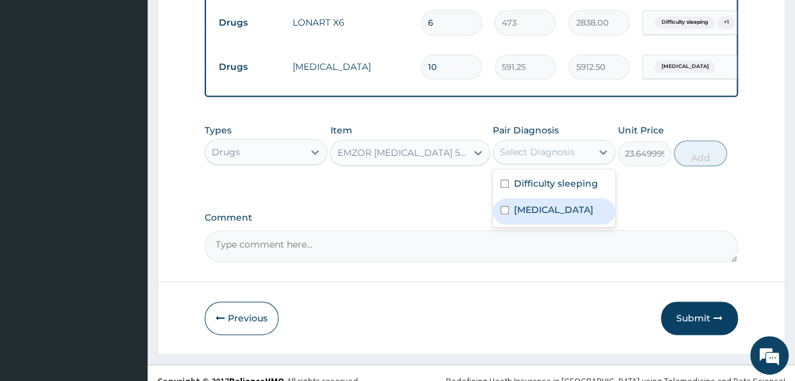
click at [511, 223] on div "Malaria" at bounding box center [554, 211] width 122 height 26
checkbox input "true"
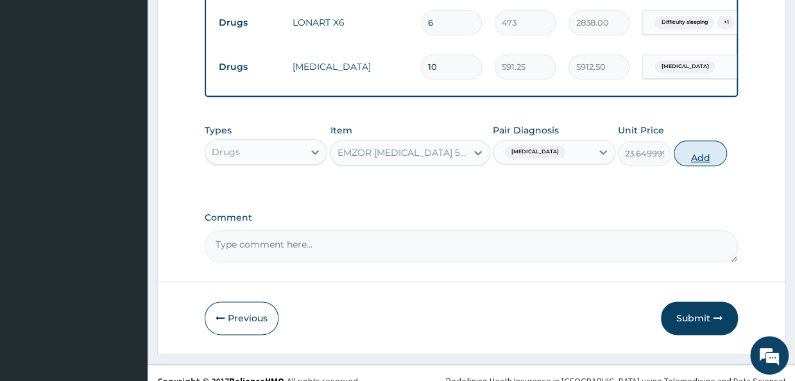
click at [698, 166] on button "Add" at bounding box center [699, 153] width 53 height 26
type input "0"
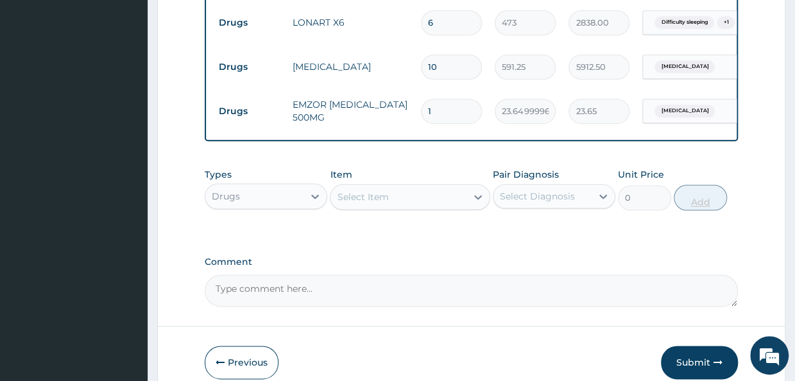
type input "18"
type input "425.70"
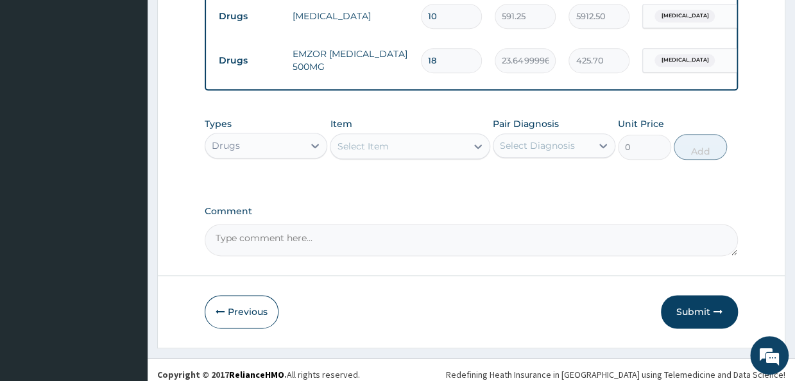
scroll to position [693, 0]
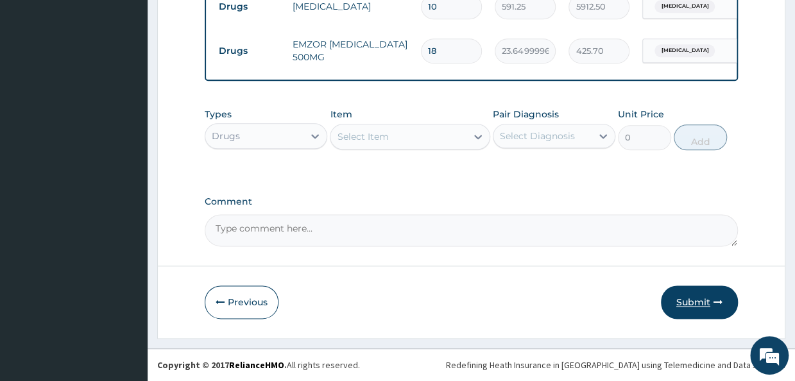
type input "18"
click at [695, 308] on button "Submit" at bounding box center [699, 301] width 77 height 33
